Goal: Communication & Community: Participate in discussion

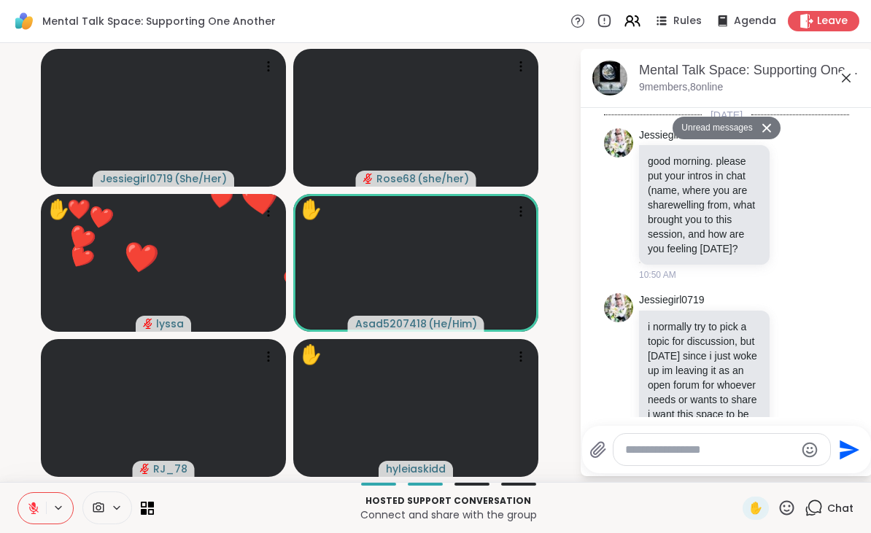
scroll to position [9262, 0]
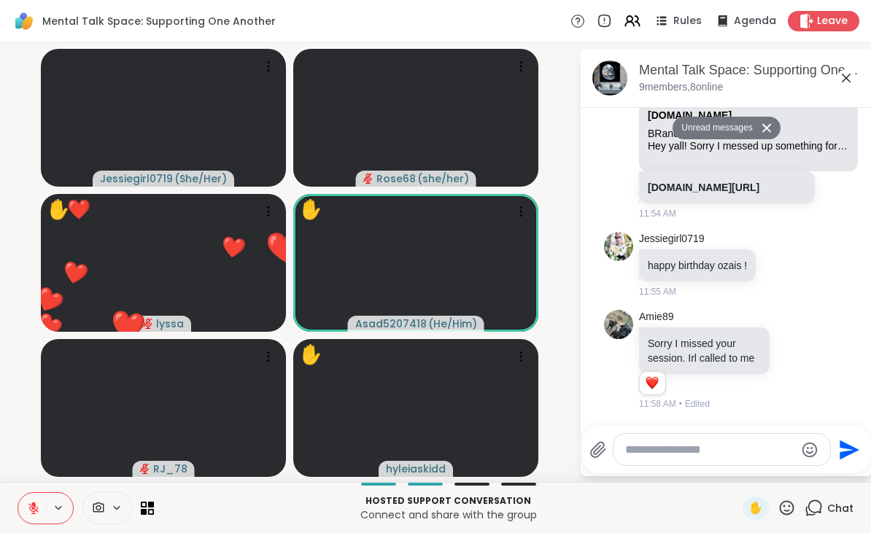
click at [665, 454] on textarea "Type your message" at bounding box center [710, 450] width 170 height 15
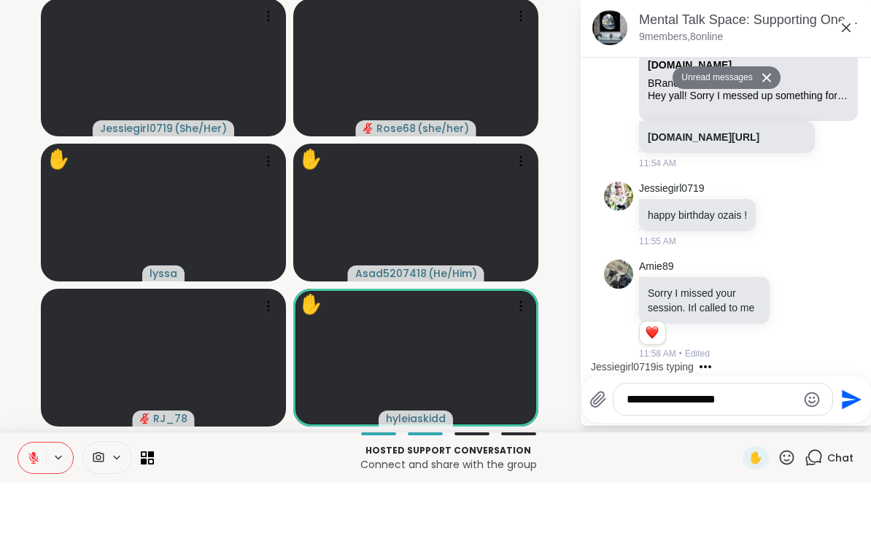
scroll to position [9451, 0]
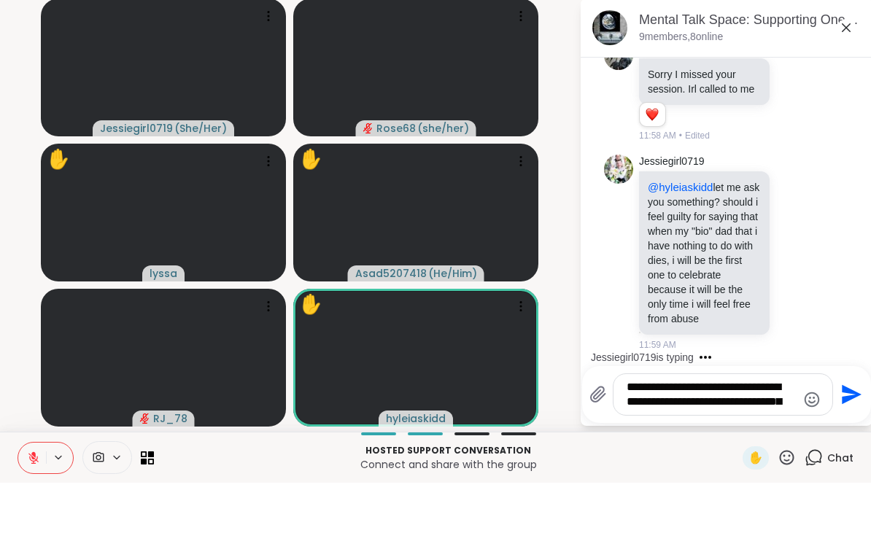
type textarea "**********"
click at [816, 441] on icon "Emoji picker" at bounding box center [812, 450] width 18 height 18
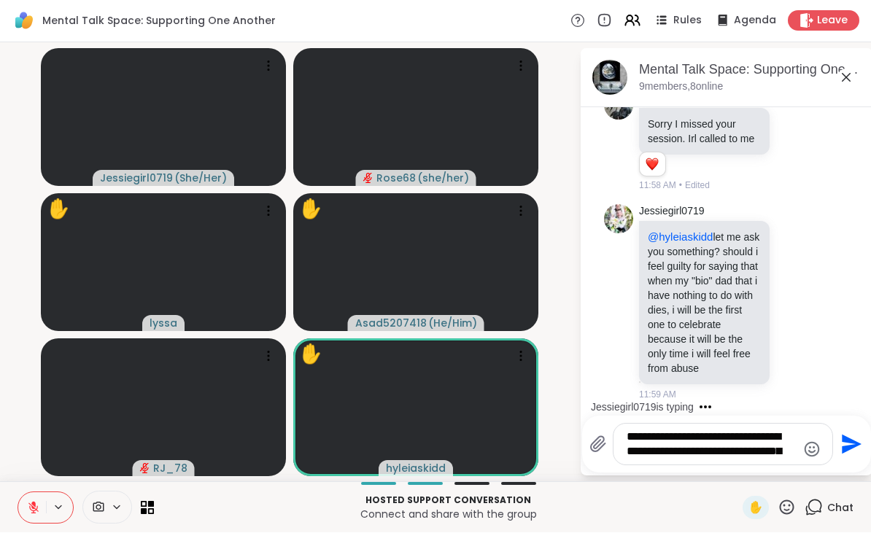
click at [847, 450] on icon "Send" at bounding box center [852, 445] width 20 height 20
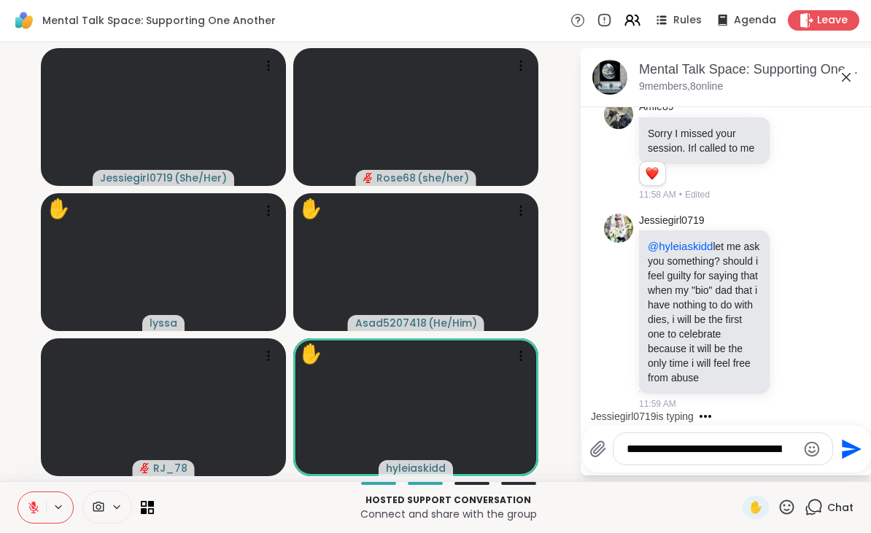
scroll to position [9528, 0]
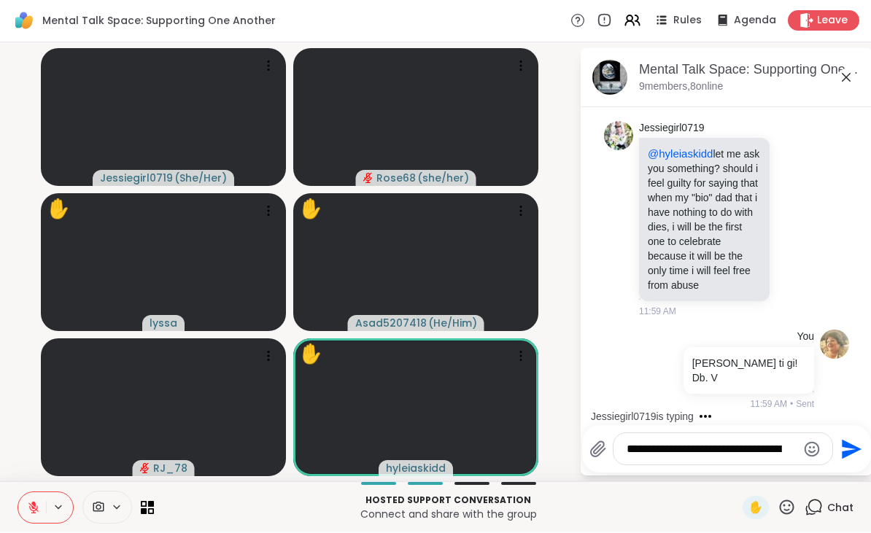
click at [843, 450] on icon "Send" at bounding box center [849, 449] width 23 height 23
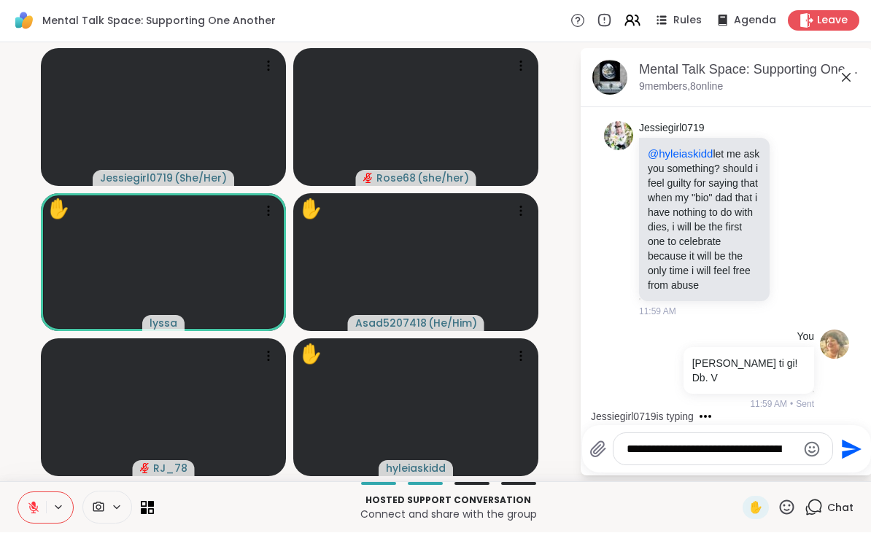
click at [827, 28] on span "Leave" at bounding box center [832, 21] width 31 height 15
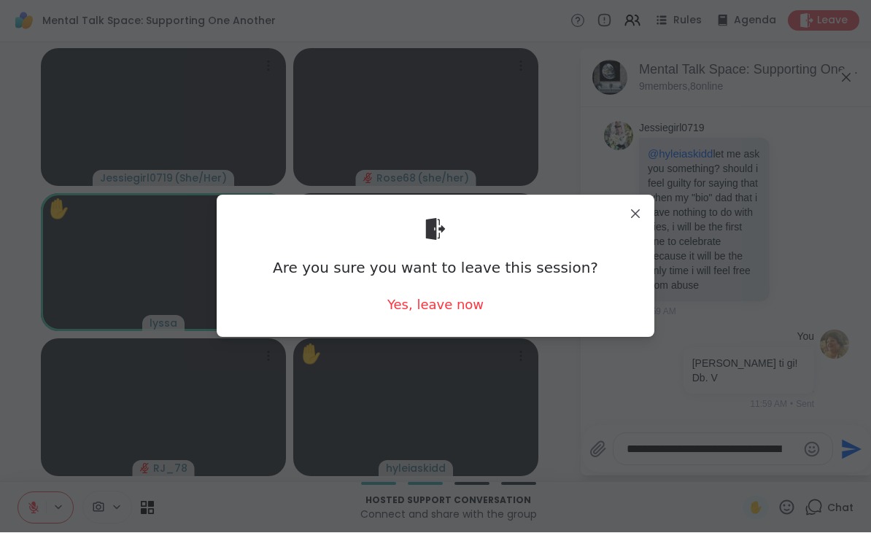
click at [441, 306] on div "Yes, leave now" at bounding box center [435, 305] width 96 height 18
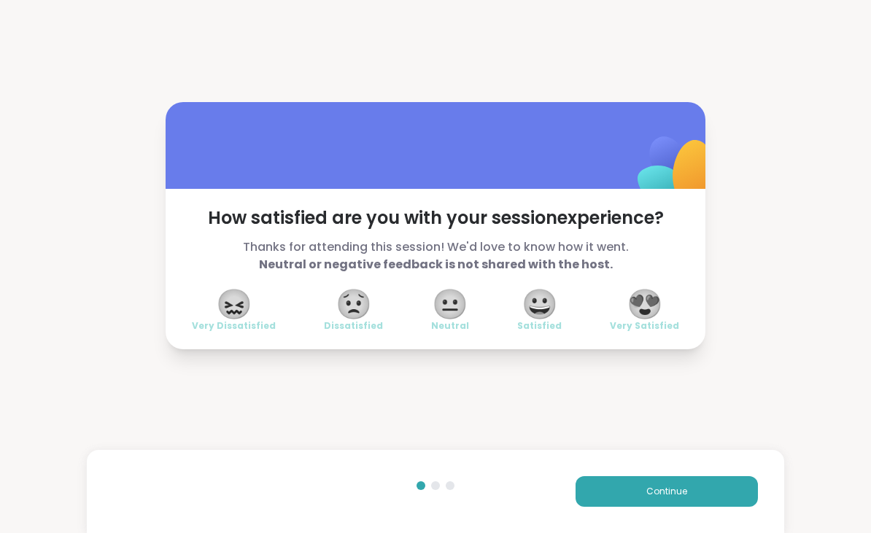
click at [643, 307] on span "😍" at bounding box center [645, 304] width 36 height 26
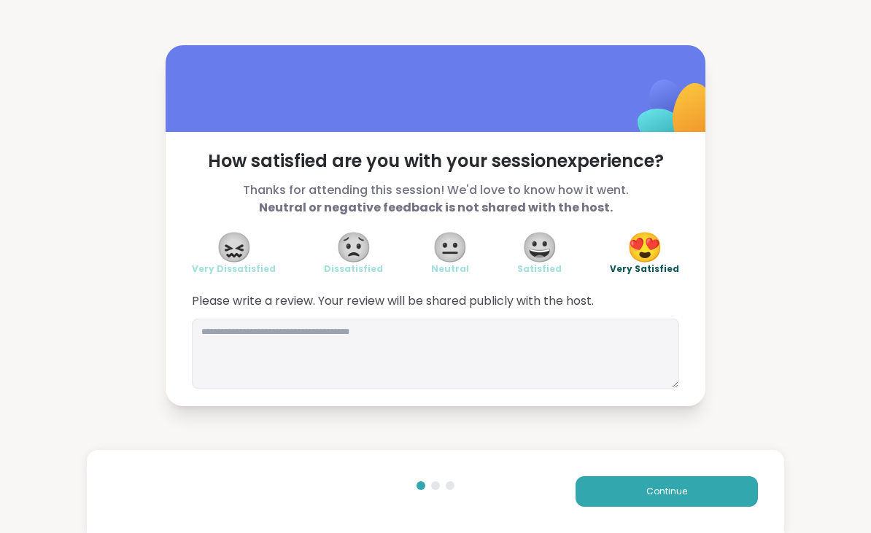
click at [612, 499] on button "Continue" at bounding box center [666, 491] width 182 height 31
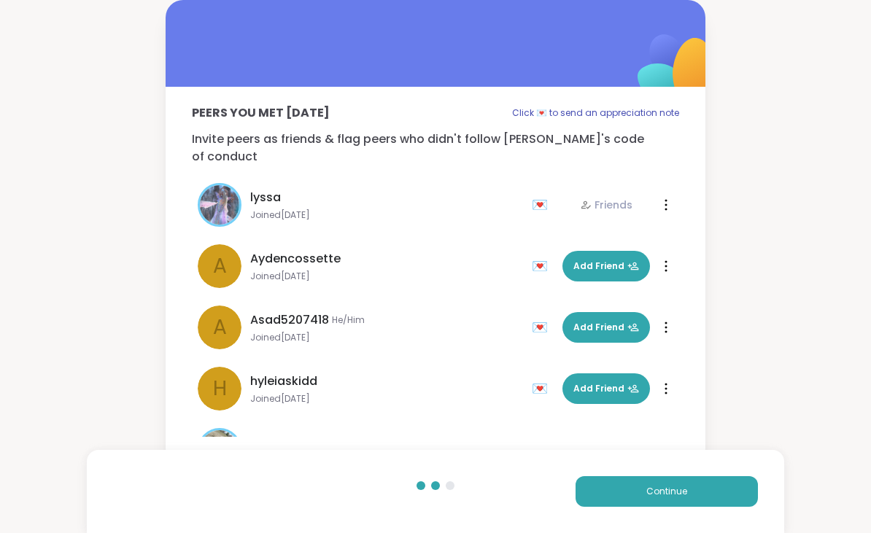
click at [640, 500] on button "Continue" at bounding box center [666, 491] width 182 height 31
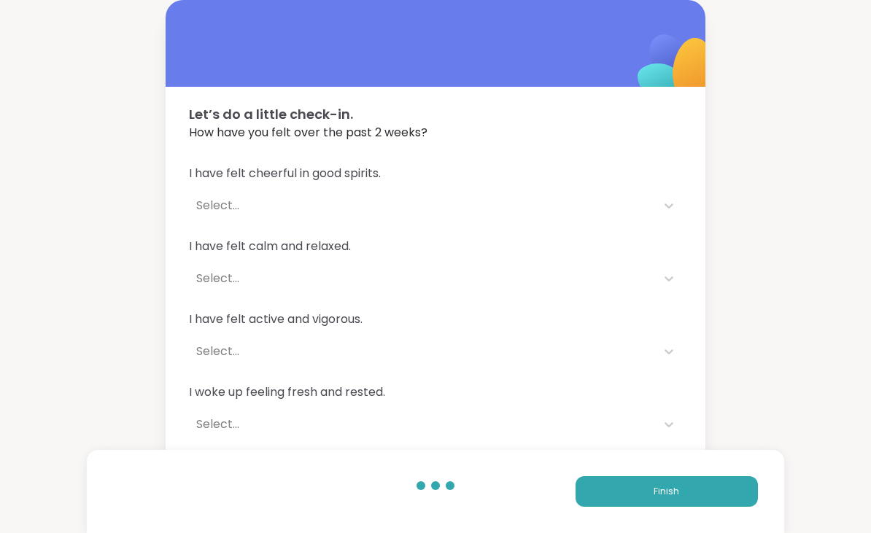
click at [640, 492] on button "Finish" at bounding box center [666, 491] width 182 height 31
